Goal: Task Accomplishment & Management: Use online tool/utility

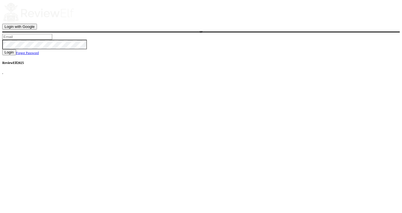
type input "[PERSON_NAME][EMAIL_ADDRESS][PERSON_NAME][DOMAIN_NAME]"
click at [14, 54] on span "Login" at bounding box center [9, 52] width 9 height 4
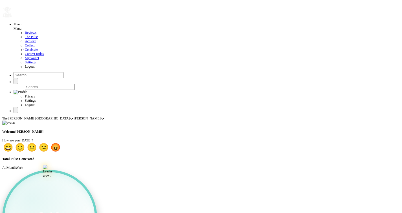
click at [25, 52] on span "Celebrate" at bounding box center [31, 50] width 13 height 4
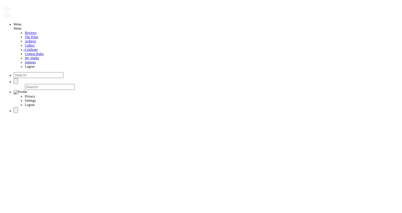
click at [25, 39] on span "The Pulse" at bounding box center [32, 37] width 14 height 4
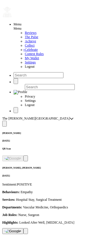
click at [21, 213] on img at bounding box center [13, 231] width 17 height 5
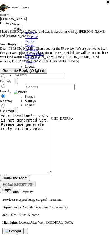
click at [107, 3] on icon "button" at bounding box center [108, 1] width 3 height 3
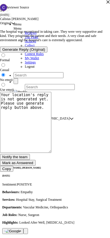
click at [106, 4] on icon "button" at bounding box center [108, 2] width 4 height 4
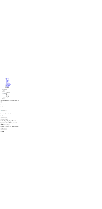
scroll to position [0, 0]
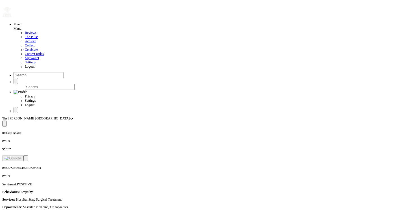
click at [274, 183] on div "Sentiment: POSITIVE Behaviours: Empathy Services: Hospital Stay, Surgical Treat…" at bounding box center [201, 204] width 398 height 42
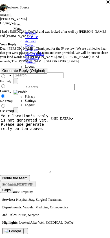
click at [107, 3] on icon "button" at bounding box center [108, 1] width 3 height 3
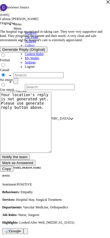
click at [107, 3] on icon "button" at bounding box center [108, 1] width 3 height 3
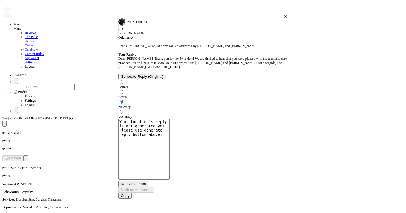
click at [284, 18] on icon "button" at bounding box center [286, 16] width 4 height 4
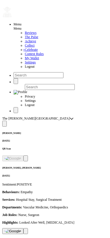
click at [21, 213] on img at bounding box center [13, 231] width 17 height 5
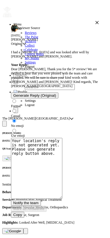
click at [92, 46] on div "5 / 5 [DATE] [PERSON_NAME] Original Original Original" at bounding box center [55, 35] width 88 height 21
click at [95, 25] on icon "button" at bounding box center [97, 23] width 4 height 4
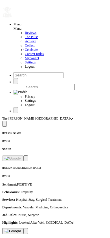
click at [21, 213] on img at bounding box center [13, 231] width 17 height 5
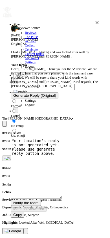
click at [95, 25] on icon "button" at bounding box center [97, 23] width 4 height 4
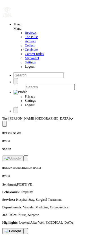
click at [21, 213] on img at bounding box center [13, 231] width 17 height 5
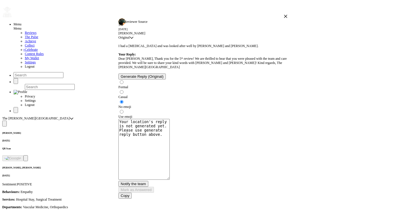
click at [285, 18] on icon "button" at bounding box center [286, 16] width 3 height 3
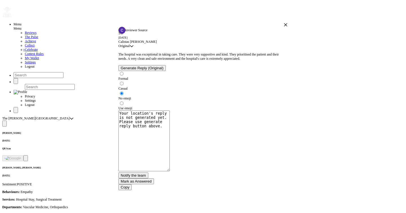
click at [285, 27] on icon "button" at bounding box center [286, 24] width 3 height 3
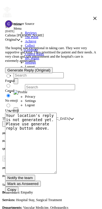
click at [93, 20] on icon "button" at bounding box center [94, 18] width 3 height 3
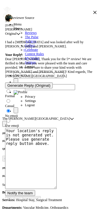
click at [93, 14] on icon "button" at bounding box center [95, 12] width 4 height 4
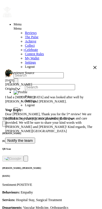
click at [33, 143] on span "Notify the team" at bounding box center [19, 140] width 25 height 4
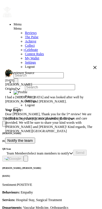
click at [33, 143] on span "Notify the team" at bounding box center [19, 140] width 25 height 4
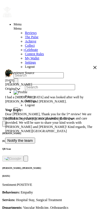
click at [33, 143] on span "Notify the team" at bounding box center [19, 140] width 25 height 4
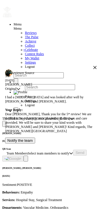
click at [45, 156] on div "Select team members to notify" at bounding box center [48, 153] width 41 height 4
click at [70, 102] on div "I had a [MEDICAL_DATA] and was looked after well by [PERSON_NAME] and [PERSON_N…" at bounding box center [50, 114] width 91 height 47
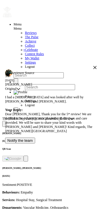
click at [16, 87] on span "Original" at bounding box center [10, 89] width 11 height 4
click at [56, 86] on div "5 / 5 [DATE] [PERSON_NAME]" at bounding box center [50, 80] width 91 height 13
click at [16, 87] on span "Original" at bounding box center [10, 89] width 11 height 4
click at [80, 89] on li "Turkish" at bounding box center [81, 86] width 28 height 4
click at [16, 87] on span "Turkish" at bounding box center [10, 89] width 10 height 4
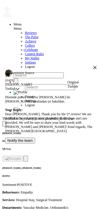
click at [81, 84] on li "Original" at bounding box center [80, 82] width 27 height 4
click at [93, 65] on icon "button" at bounding box center [95, 67] width 4 height 4
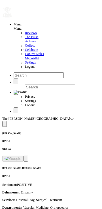
click at [2, 5] on icon "button" at bounding box center [2, 5] width 0 height 0
click at [25, 35] on span "Reviews" at bounding box center [31, 33] width 12 height 4
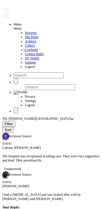
click at [59, 188] on div "I had a [MEDICAL_DATA] and was looked after well by [PERSON_NAME] and [PERSON_N…" at bounding box center [50, 205] width 97 height 34
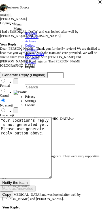
scroll to position [107, 0]
click at [98, 3] on icon "button" at bounding box center [99, 1] width 3 height 3
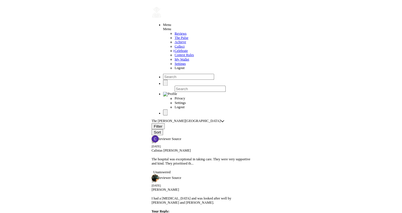
scroll to position [0, 0]
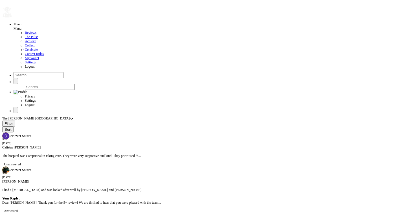
click at [91, 154] on span "The hospital was exceptional in taking care. They were very supportive and kind…" at bounding box center [71, 156] width 139 height 4
click at [25, 39] on span "The Pulse" at bounding box center [32, 37] width 14 height 4
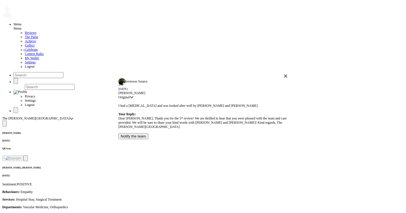
click at [285, 75] on icon "button" at bounding box center [286, 76] width 3 height 3
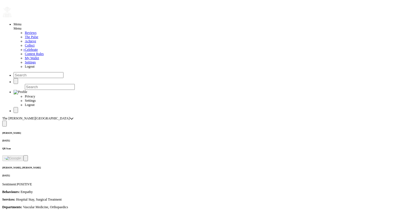
click at [25, 60] on span "My Wallet" at bounding box center [32, 58] width 14 height 4
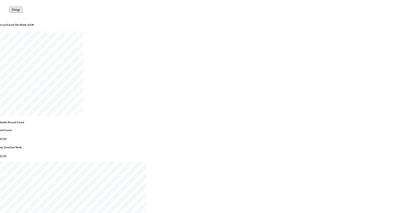
scroll to position [182, 0]
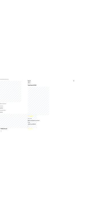
scroll to position [177, 0]
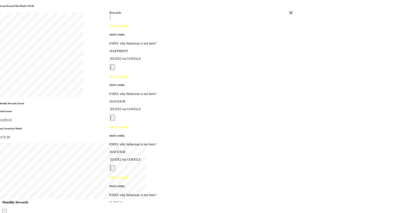
click at [108, 118] on span at bounding box center [108, 118] width 0 height 0
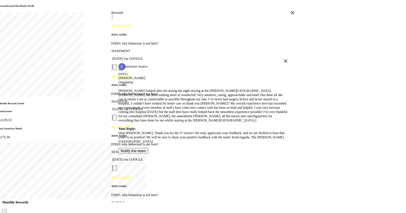
click at [285, 60] on icon "button" at bounding box center [286, 61] width 3 height 3
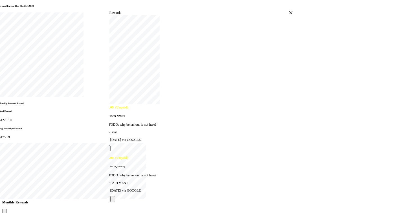
scroll to position [0, 0]
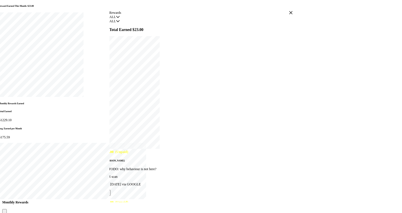
click at [289, 14] on icon "button" at bounding box center [290, 12] width 3 height 3
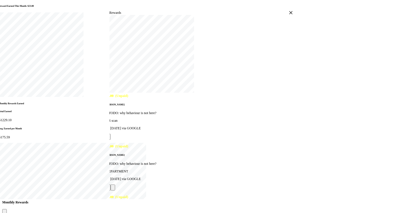
scroll to position [107, 0]
click at [289, 15] on icon "button" at bounding box center [291, 13] width 4 height 4
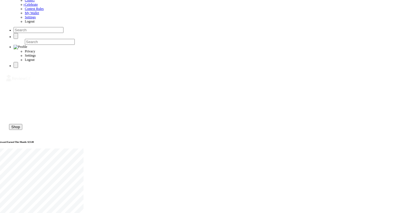
scroll to position [0, 0]
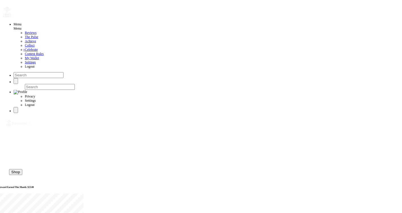
click at [25, 35] on span "Reviews" at bounding box center [31, 33] width 12 height 4
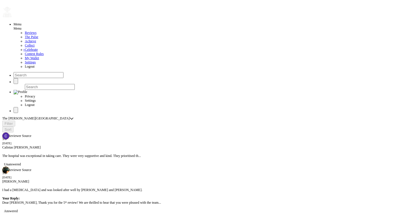
click at [78, 184] on div "I had a [MEDICAL_DATA] and was looked after well by [PERSON_NAME] and [PERSON_N…" at bounding box center [201, 196] width 398 height 25
type textarea "Your location's reply is not generated yet. Please use generate reply button ab…"
click at [12, 18] on button "button" at bounding box center [12, 18] width 0 height 0
